Goal: Task Accomplishment & Management: Use online tool/utility

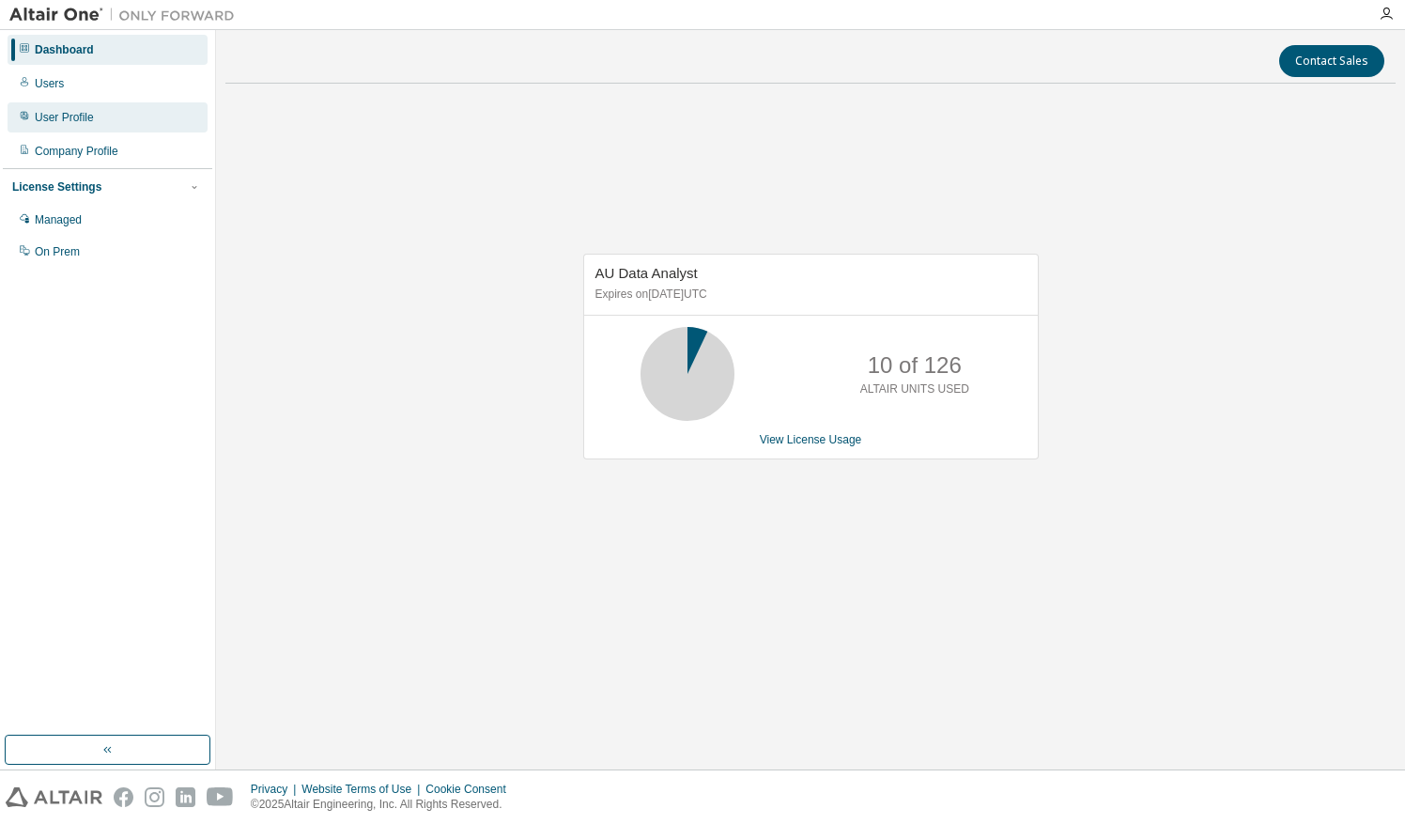
click at [101, 110] on div "User Profile" at bounding box center [108, 117] width 200 height 30
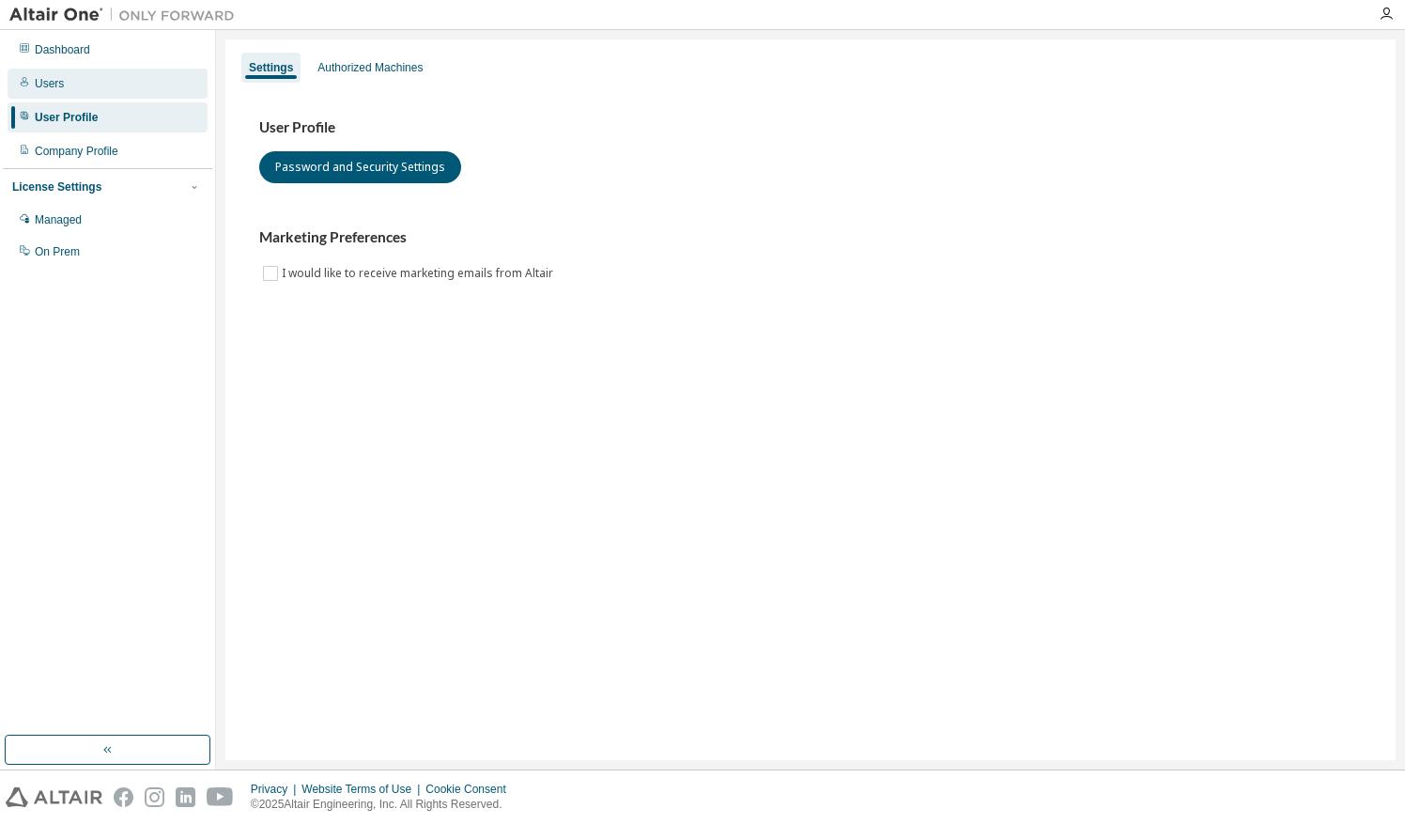
click at [65, 85] on div "Users" at bounding box center [108, 84] width 200 height 30
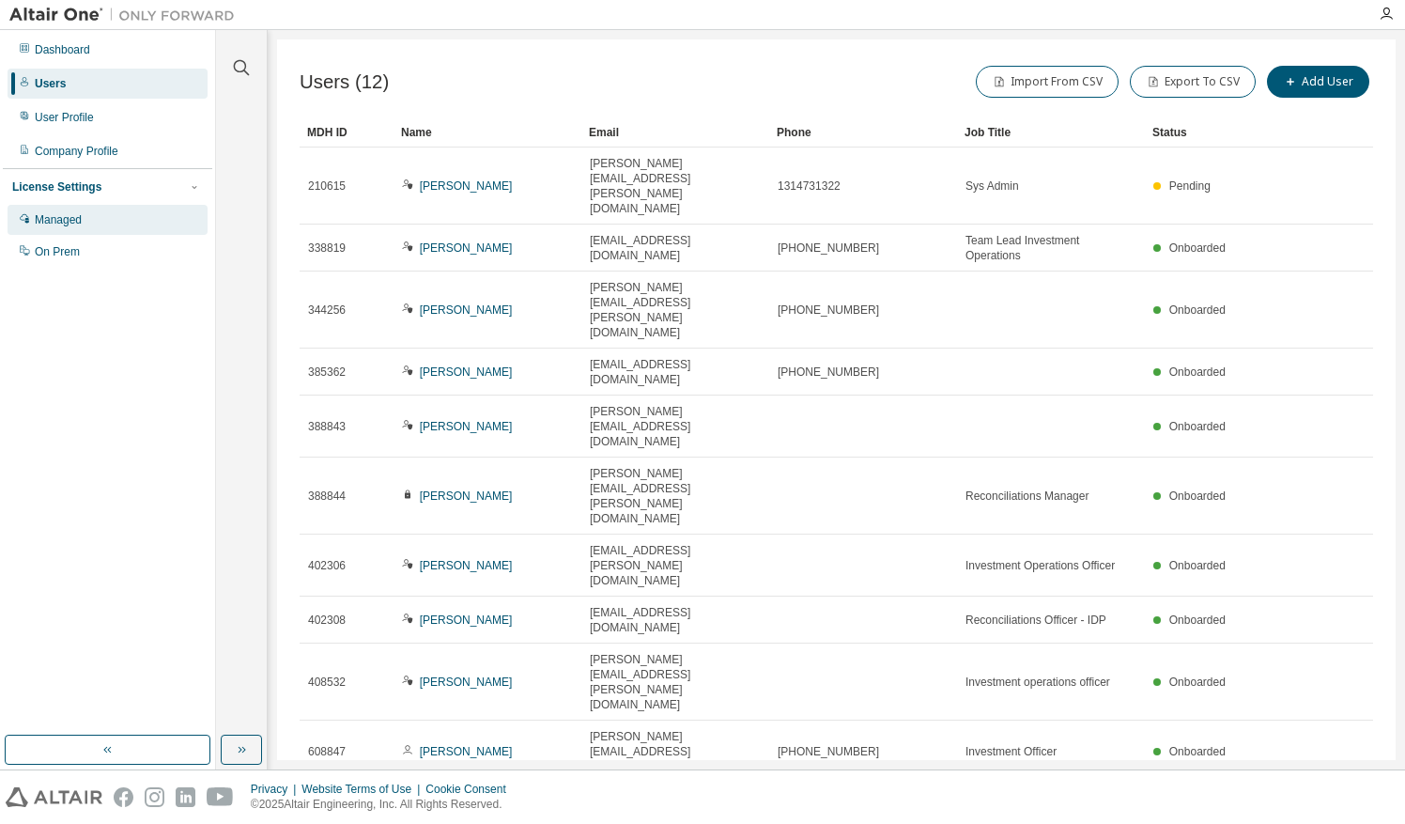
click at [77, 216] on div "Managed" at bounding box center [58, 219] width 47 height 15
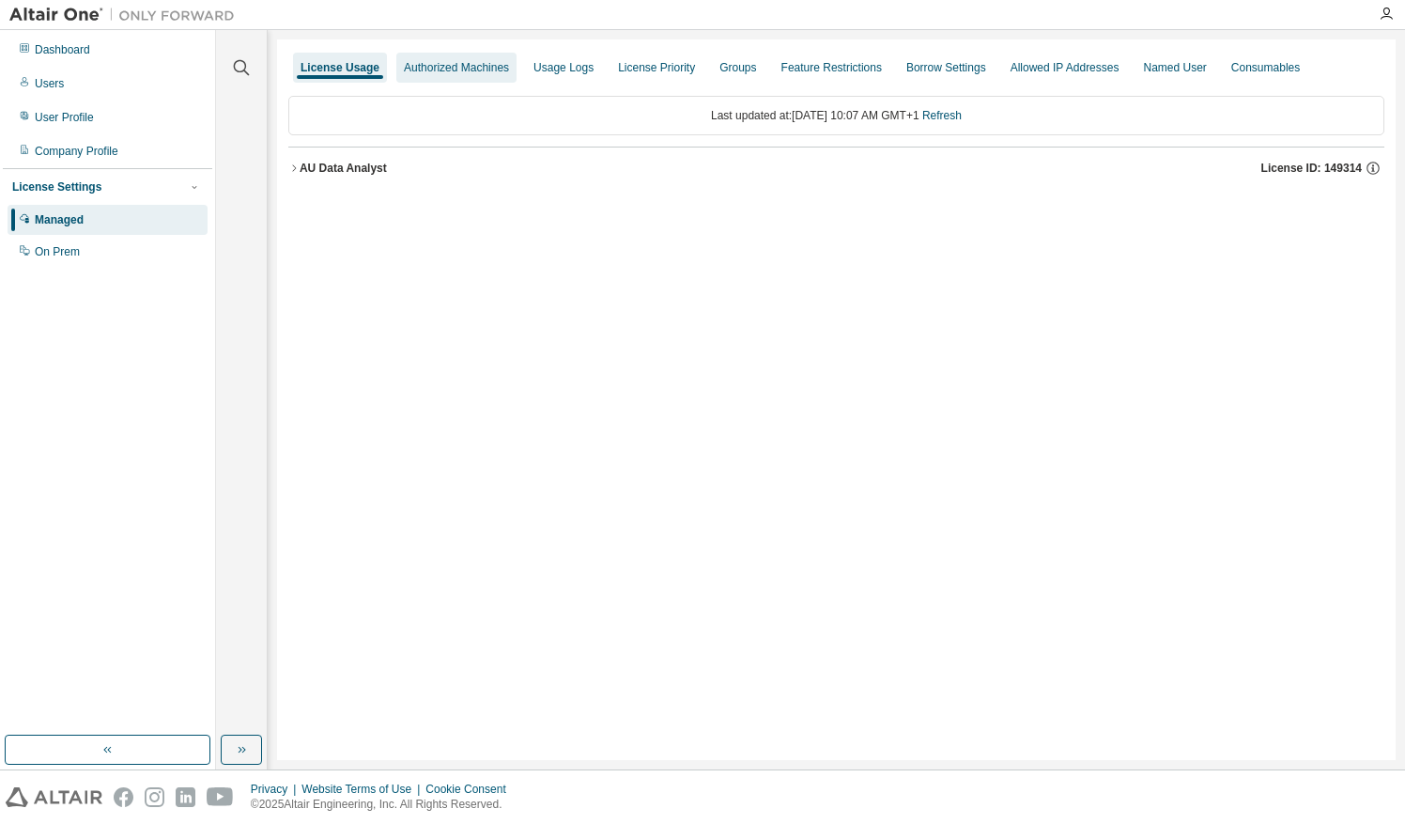
click at [411, 76] on div "Authorized Machines" at bounding box center [456, 68] width 120 height 30
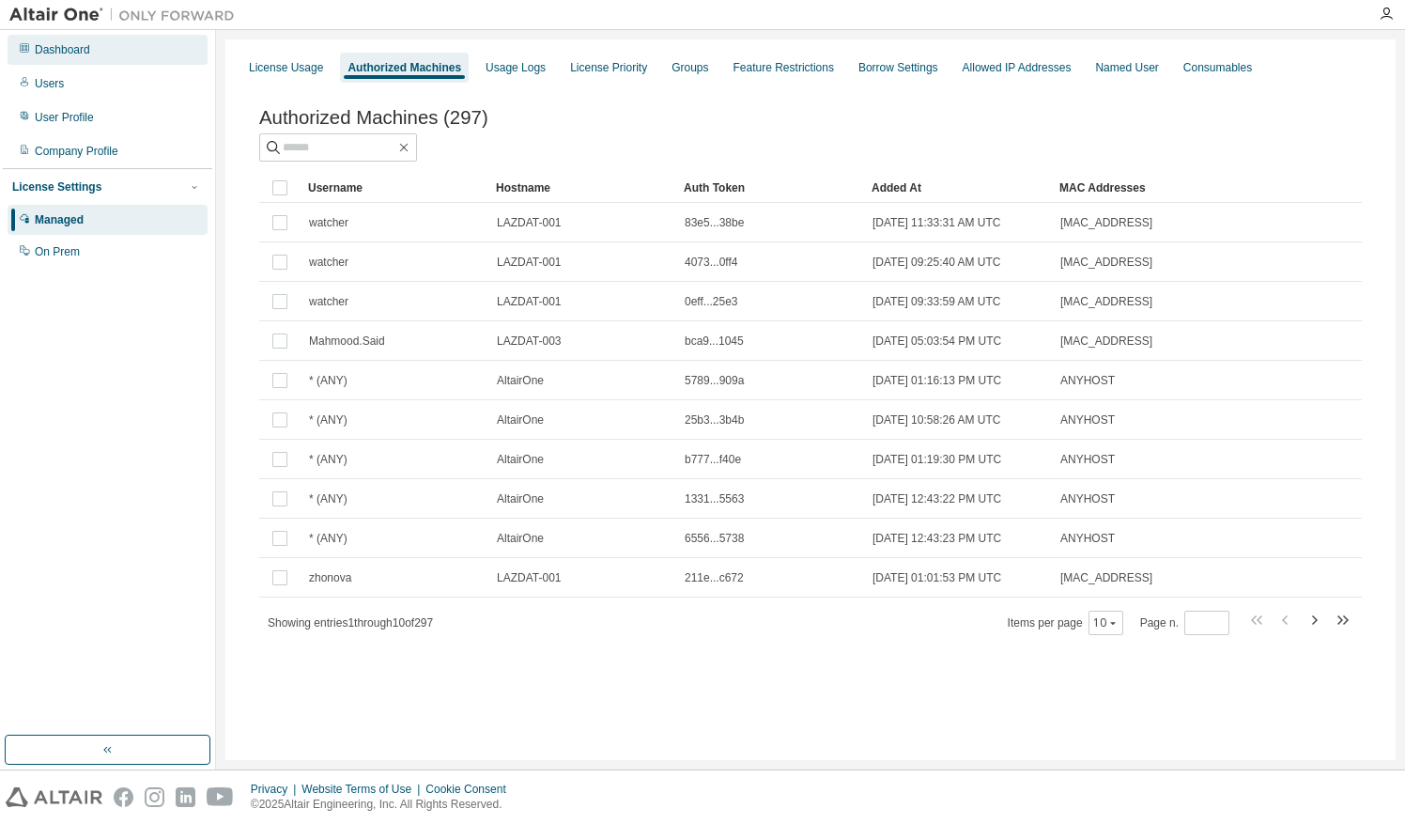
click at [72, 49] on div "Dashboard" at bounding box center [62, 49] width 55 height 15
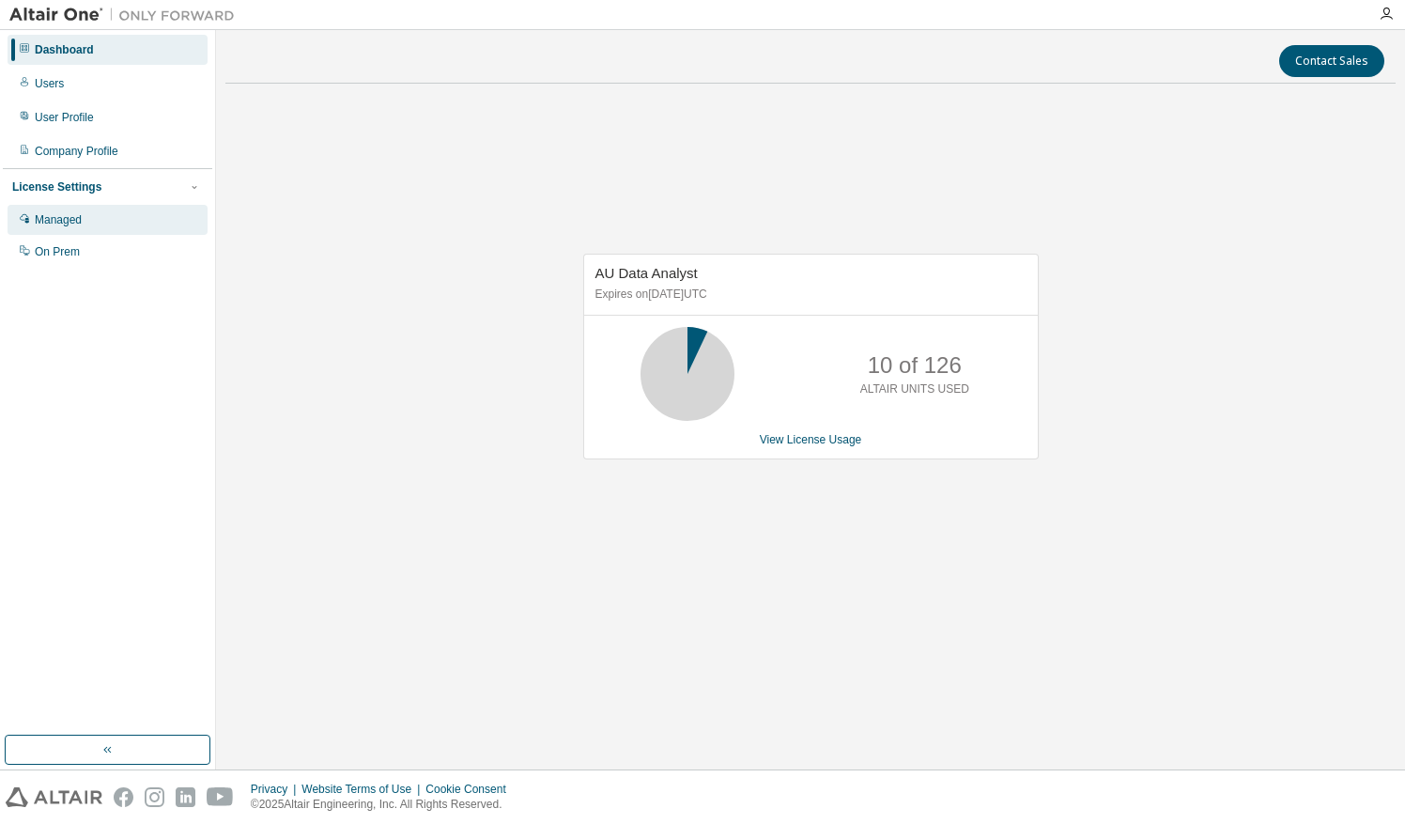
click at [75, 224] on div "Managed" at bounding box center [58, 219] width 47 height 15
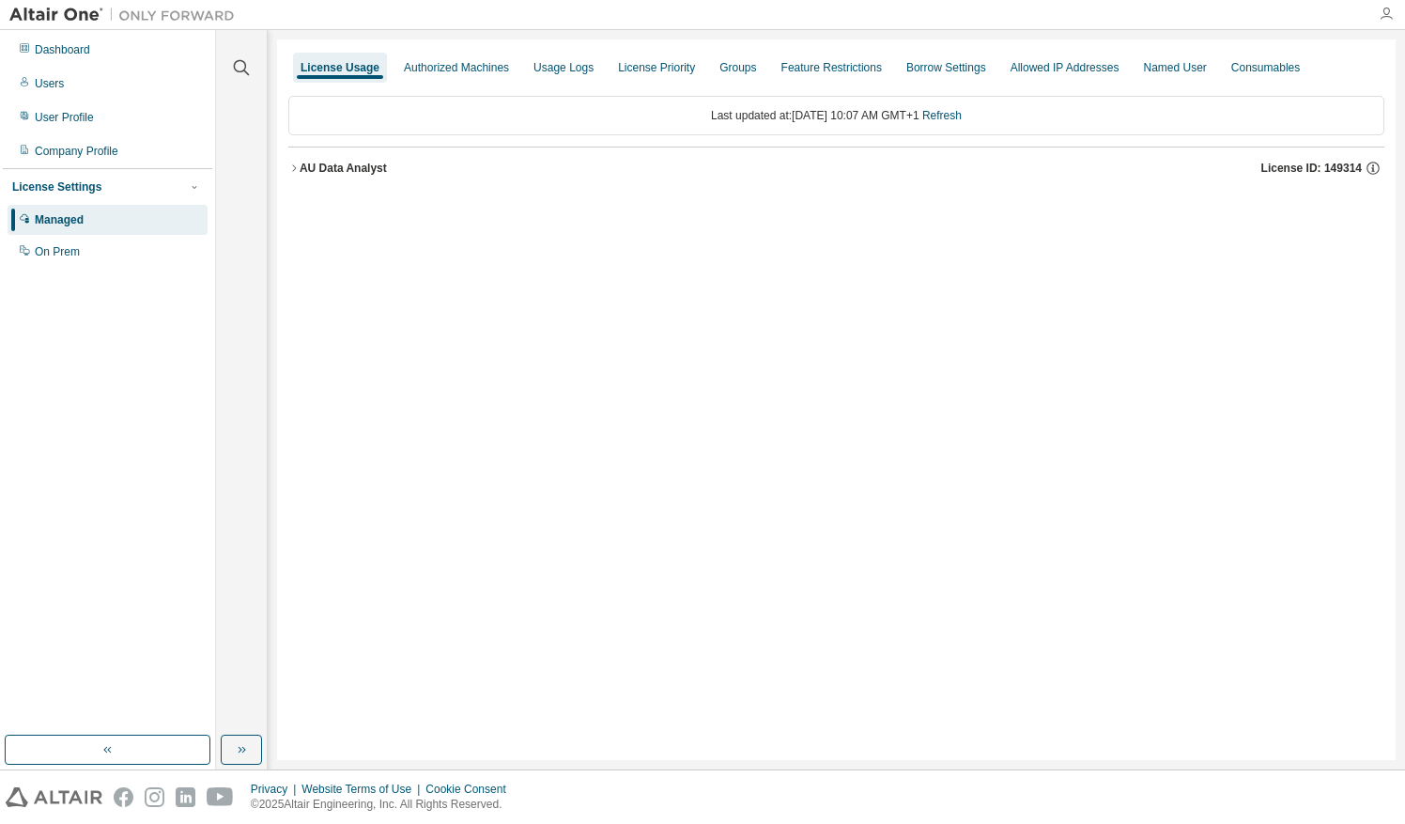
click at [1382, 16] on icon "button" at bounding box center [1386, 14] width 15 height 15
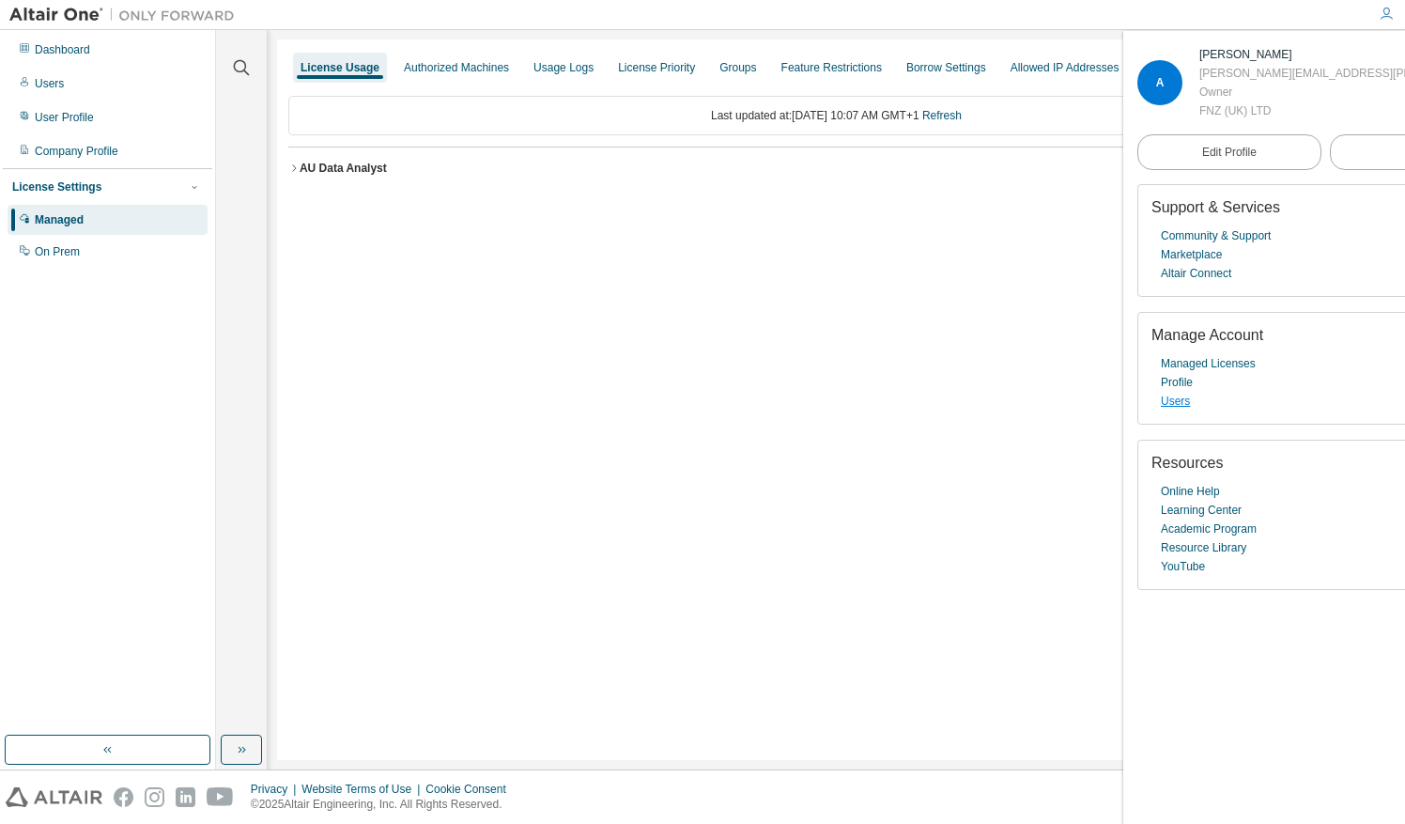
click at [1181, 398] on link "Users" at bounding box center [1175, 401] width 29 height 19
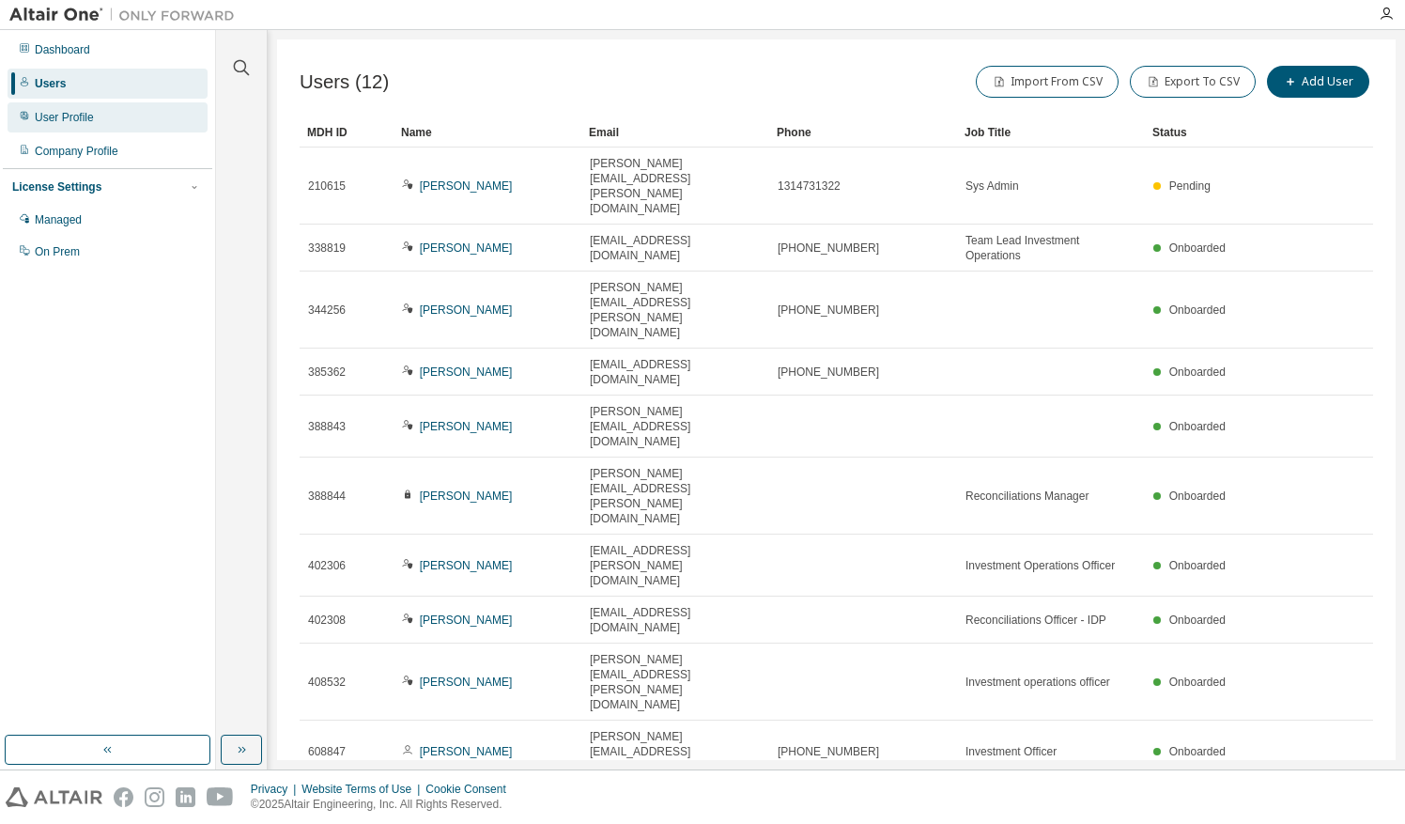
click at [79, 117] on div "User Profile" at bounding box center [64, 117] width 59 height 15
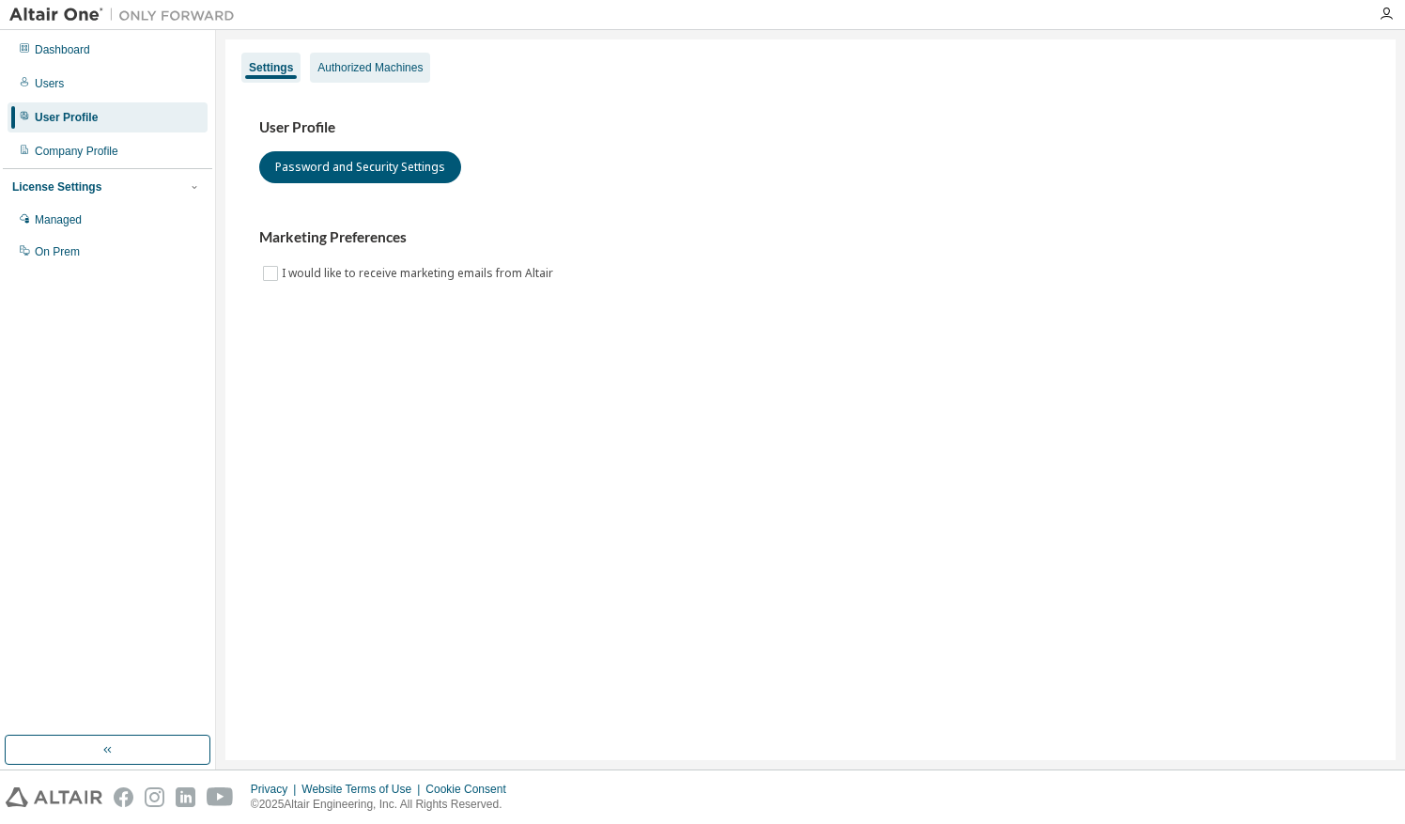
click at [387, 65] on div "Authorized Machines" at bounding box center [369, 67] width 105 height 15
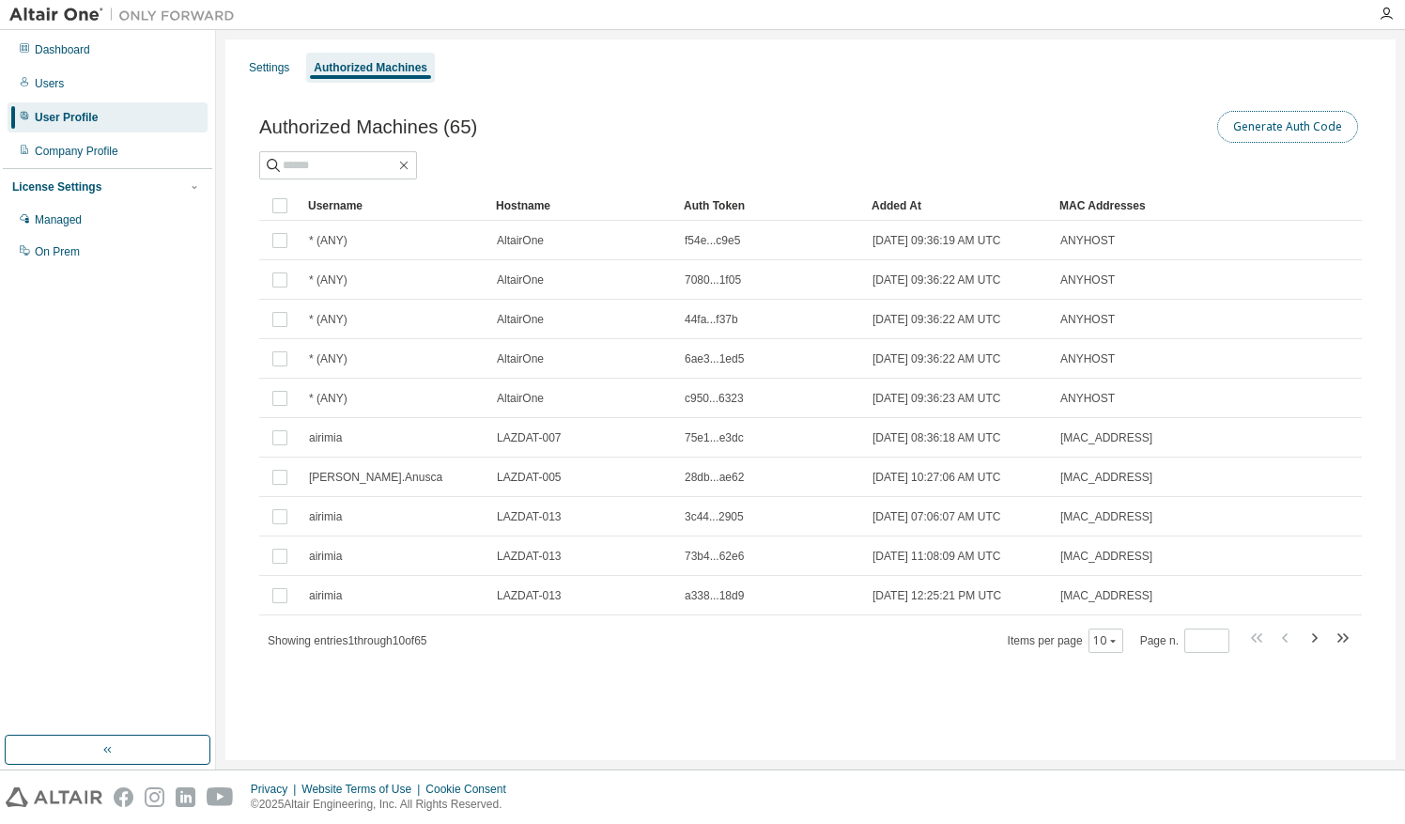
click at [1294, 121] on button "Generate Auth Code" at bounding box center [1287, 127] width 141 height 32
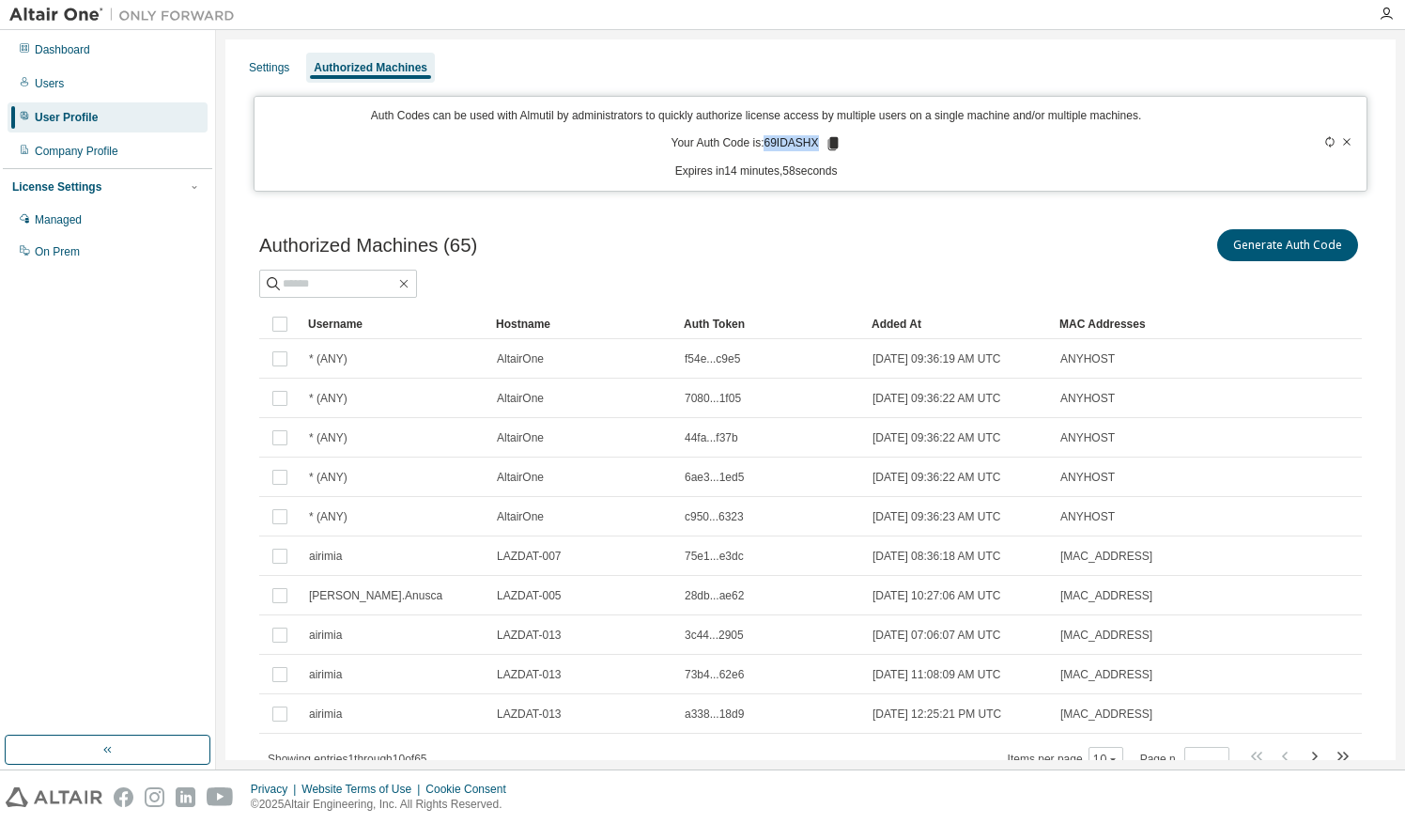
drag, startPoint x: 763, startPoint y: 138, endPoint x: 811, endPoint y: 143, distance: 48.1
click at [811, 143] on p "Your Auth Code is: 69IDASHX" at bounding box center [757, 143] width 170 height 17
copy p "69IDASHX"
